Goal: Transaction & Acquisition: Purchase product/service

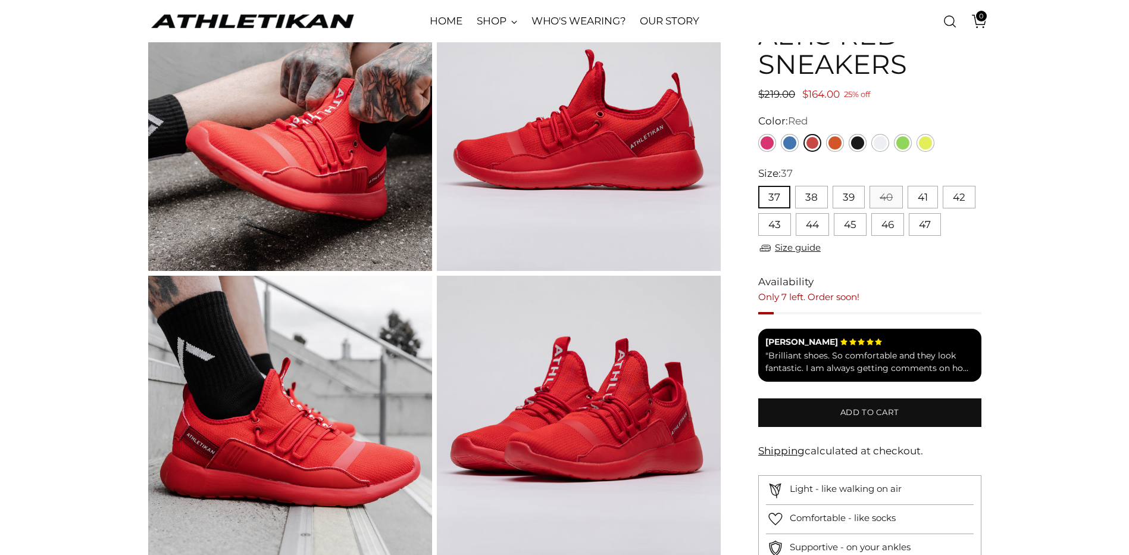
scroll to position [60, 0]
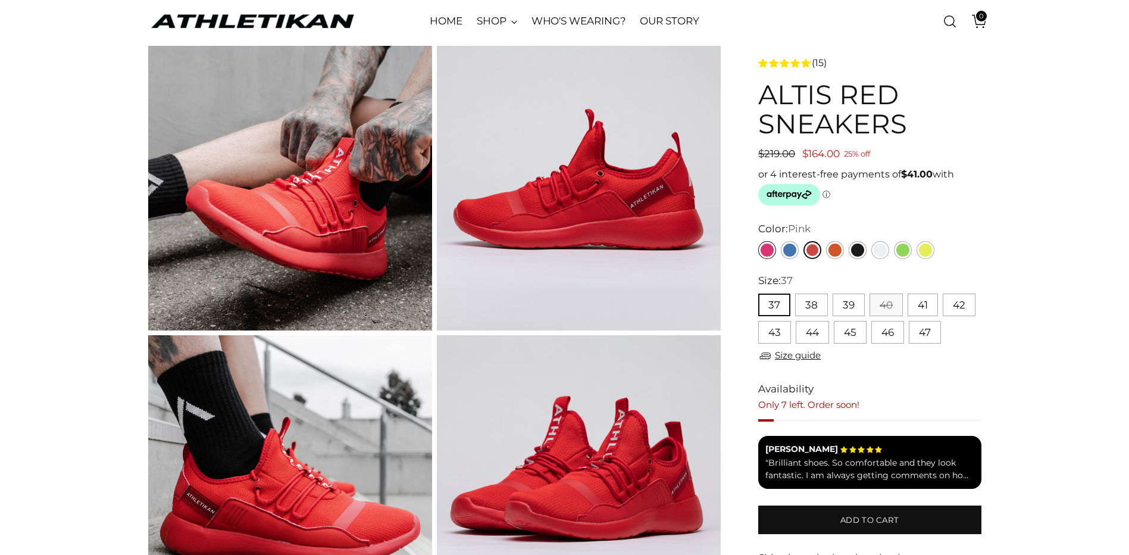
click at [768, 251] on link "Pink" at bounding box center [767, 250] width 18 height 18
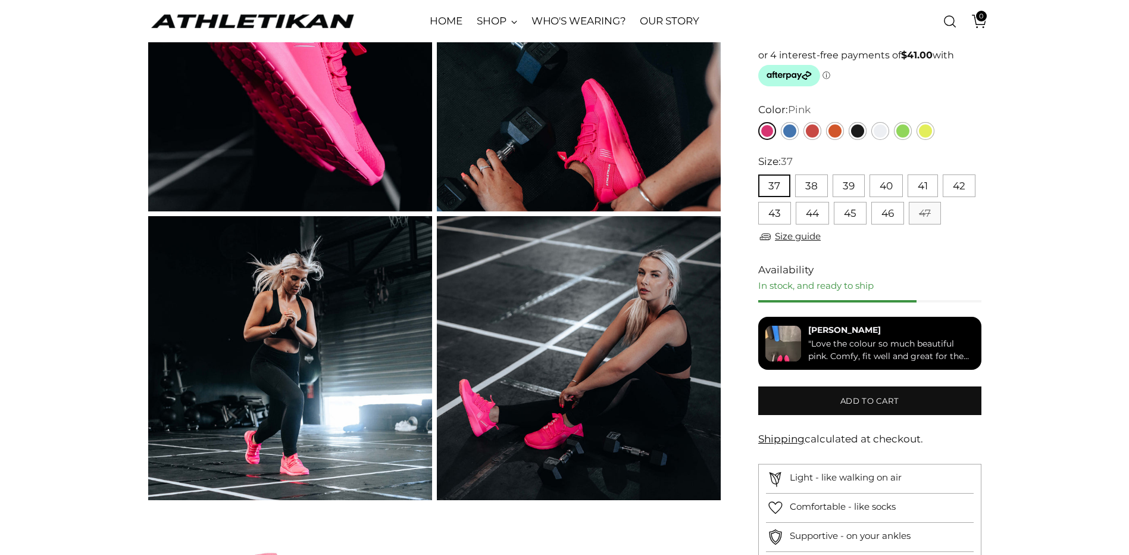
scroll to position [60, 0]
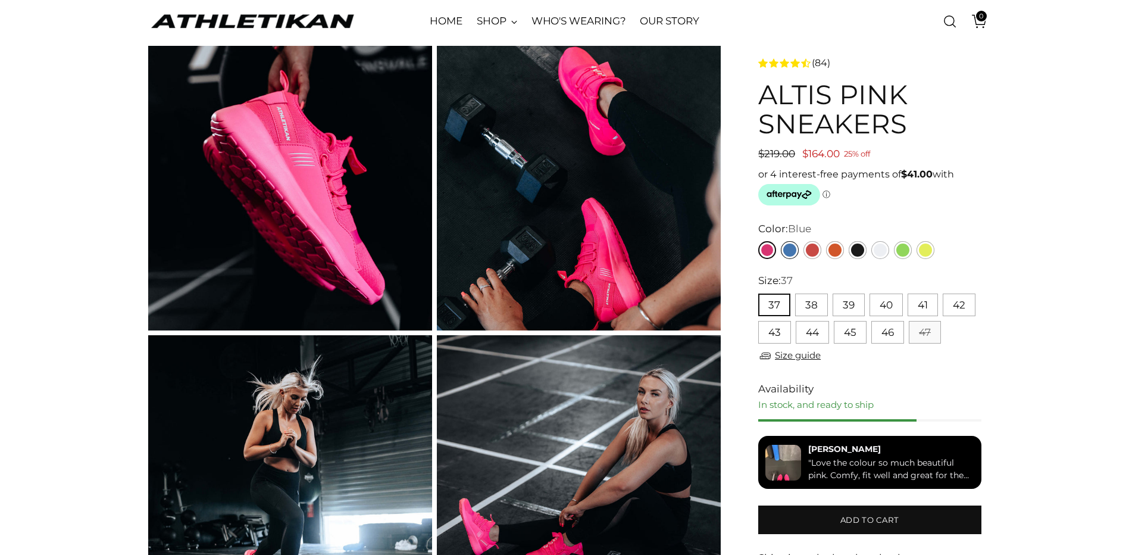
click at [789, 249] on link "Blue" at bounding box center [790, 250] width 18 height 18
